Goal: Complete application form

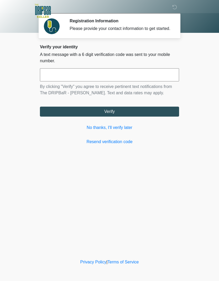
click at [47, 82] on input "text" at bounding box center [109, 74] width 139 height 13
type input "******"
click at [72, 115] on button "Verify" at bounding box center [109, 112] width 139 height 10
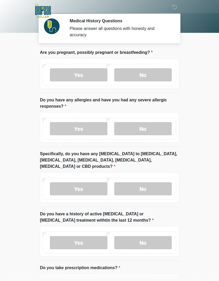
click at [147, 77] on label "No" at bounding box center [143, 74] width 58 height 13
click at [94, 128] on label "Yes" at bounding box center [79, 128] width 58 height 13
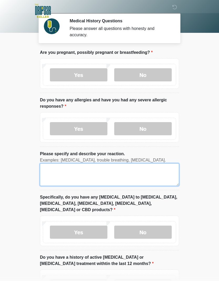
click at [116, 175] on textarea "Please specify and describe your reaction." at bounding box center [109, 175] width 139 height 23
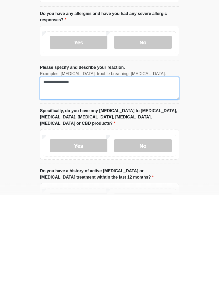
type textarea "**********"
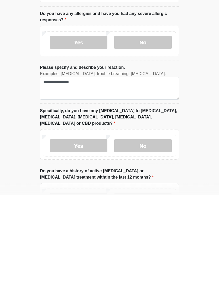
click at [144, 226] on label "No" at bounding box center [143, 232] width 58 height 13
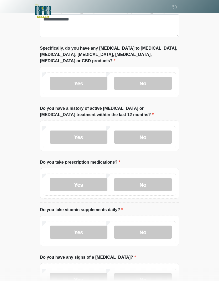
scroll to position [151, 0]
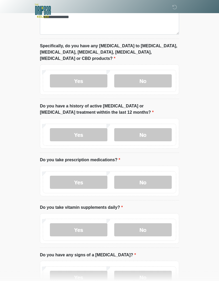
click at [142, 131] on label "No" at bounding box center [143, 135] width 58 height 13
click at [150, 179] on label "No" at bounding box center [143, 182] width 58 height 13
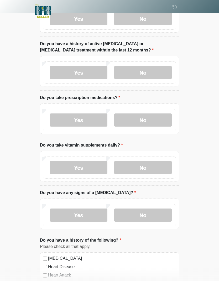
scroll to position [214, 0]
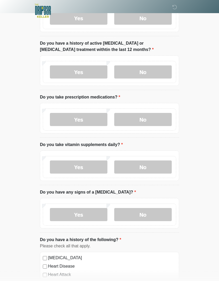
click at [157, 163] on label "No" at bounding box center [143, 167] width 58 height 13
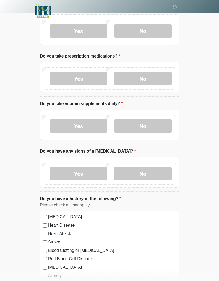
click at [148, 171] on label "No" at bounding box center [143, 174] width 58 height 13
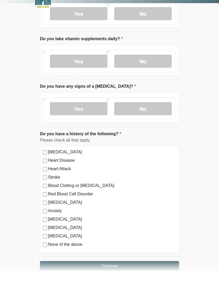
scroll to position [310, 0]
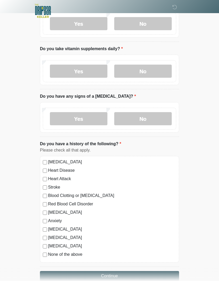
click at [75, 252] on label "None of the above" at bounding box center [112, 255] width 128 height 6
click at [120, 271] on button "Continue" at bounding box center [109, 276] width 139 height 10
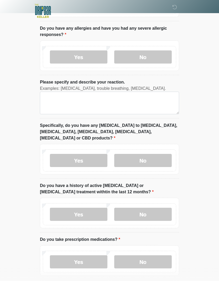
scroll to position [0, 0]
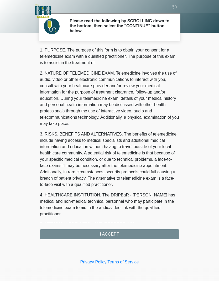
click at [104, 240] on div "‎ ‎ Please read the following by SCROLLING down to the bottom, then select the …" at bounding box center [110, 129] width 158 height 248
click at [107, 228] on div "1. PURPOSE. The purpose of this form is to obtain your consent for a telemedici…" at bounding box center [109, 143] width 139 height 193
click at [108, 233] on div "1. PURPOSE. The purpose of this form is to obtain your consent for a telemedici…" at bounding box center [109, 143] width 139 height 193
click at [124, 233] on div "1. PURPOSE. The purpose of this form is to obtain your consent for a telemedici…" at bounding box center [109, 143] width 139 height 193
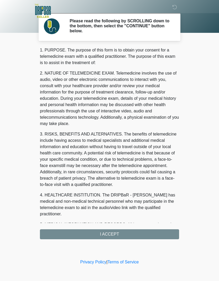
click at [134, 233] on div "1. PURPOSE. The purpose of this form is to obtain your consent for a telemedici…" at bounding box center [109, 143] width 139 height 193
click at [84, 234] on div "1. PURPOSE. The purpose of this form is to obtain your consent for a telemedici…" at bounding box center [109, 143] width 139 height 193
click at [157, 224] on div "1. PURPOSE. The purpose of this form is to obtain your consent for a telemedici…" at bounding box center [109, 143] width 139 height 193
click at [146, 237] on div "1. PURPOSE. The purpose of this form is to obtain your consent for a telemedici…" at bounding box center [109, 143] width 139 height 193
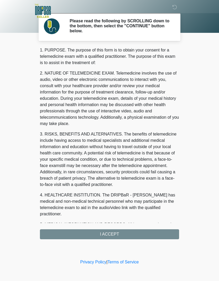
click at [146, 237] on div "1. PURPOSE. The purpose of this form is to obtain your consent for a telemedici…" at bounding box center [109, 143] width 139 height 193
click at [142, 229] on div "1. PURPOSE. The purpose of this form is to obtain your consent for a telemedici…" at bounding box center [109, 143] width 139 height 193
click at [140, 233] on div "1. PURPOSE. The purpose of this form is to obtain your consent for a telemedici…" at bounding box center [109, 143] width 139 height 193
click at [109, 235] on div "1. PURPOSE. The purpose of this form is to obtain your consent for a telemedici…" at bounding box center [109, 143] width 139 height 193
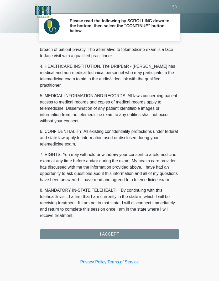
scroll to position [129, 0]
click at [123, 238] on button "I ACCEPT" at bounding box center [109, 235] width 139 height 10
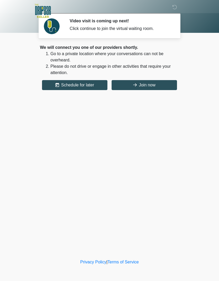
click at [156, 89] on button "Join now" at bounding box center [144, 85] width 65 height 10
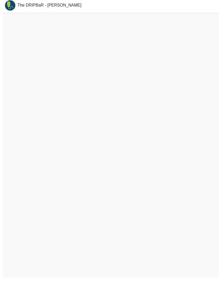
scroll to position [23, 0]
